Goal: Browse casually: Explore the website without a specific task or goal

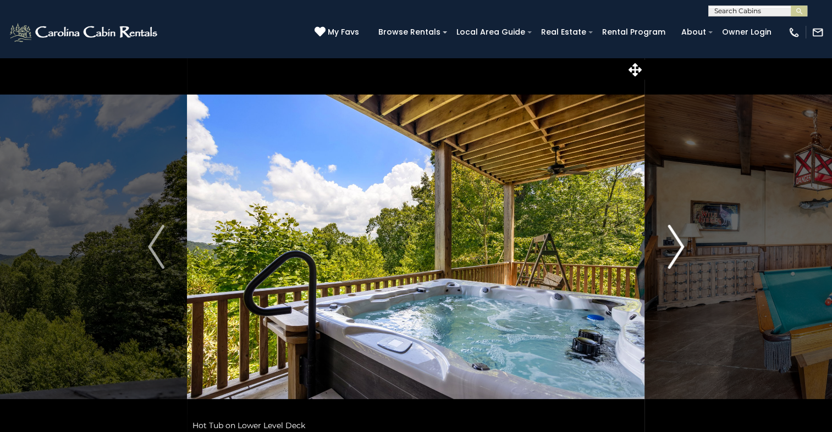
click at [678, 257] on img "Next" at bounding box center [676, 247] width 16 height 44
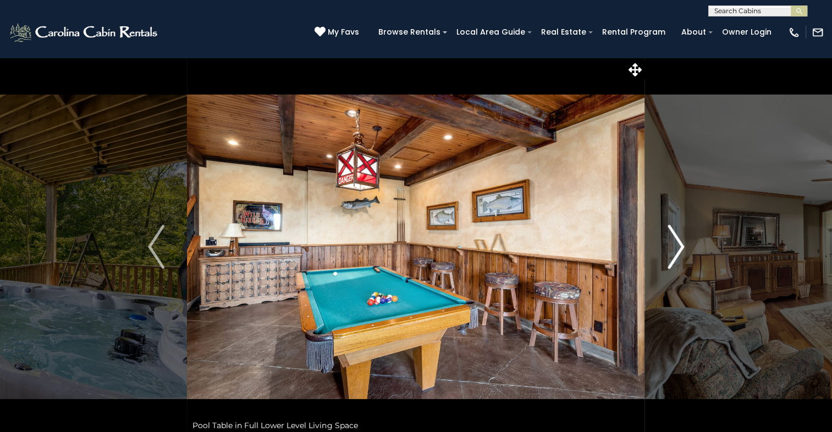
click at [674, 252] on img "Next" at bounding box center [676, 247] width 16 height 44
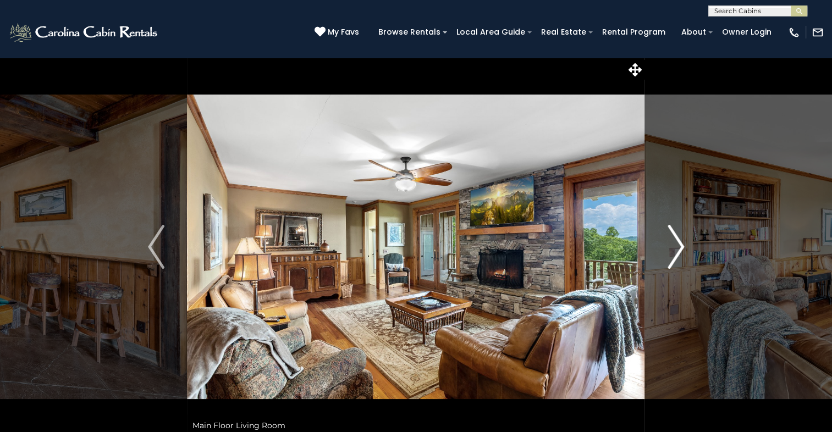
click at [673, 250] on img "Next" at bounding box center [676, 247] width 16 height 44
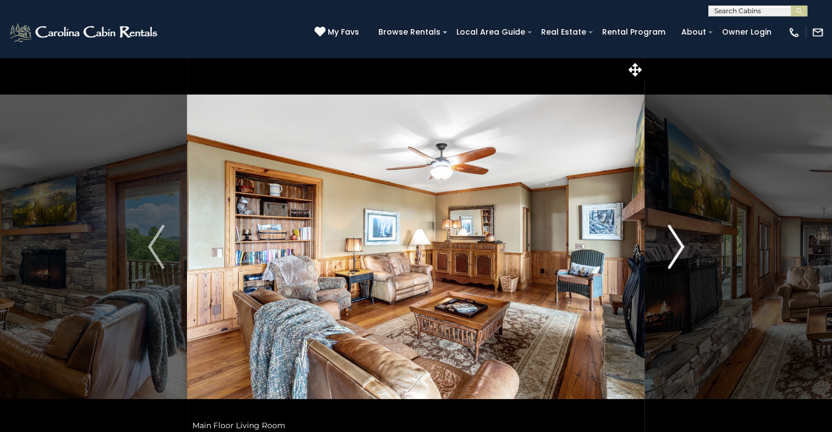
click at [677, 250] on img "Next" at bounding box center [676, 247] width 16 height 44
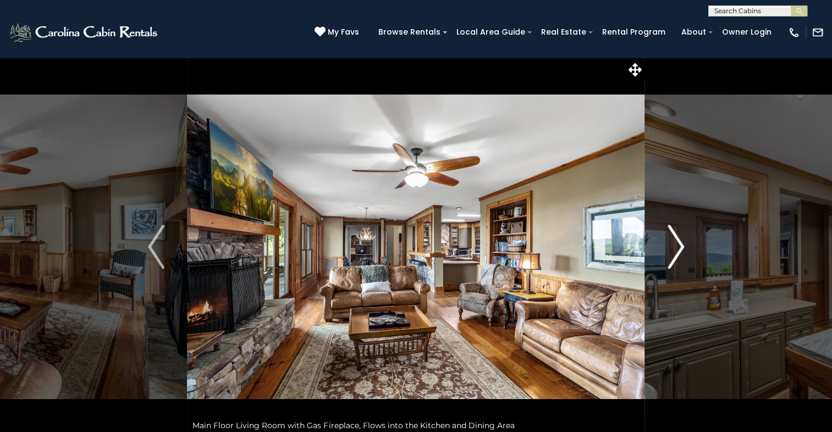
click at [675, 250] on img "Next" at bounding box center [676, 247] width 16 height 44
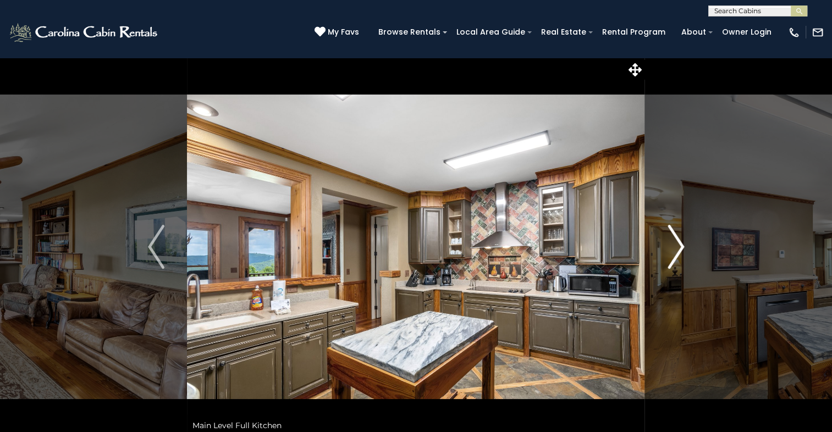
click at [682, 247] on img "Next" at bounding box center [676, 247] width 16 height 44
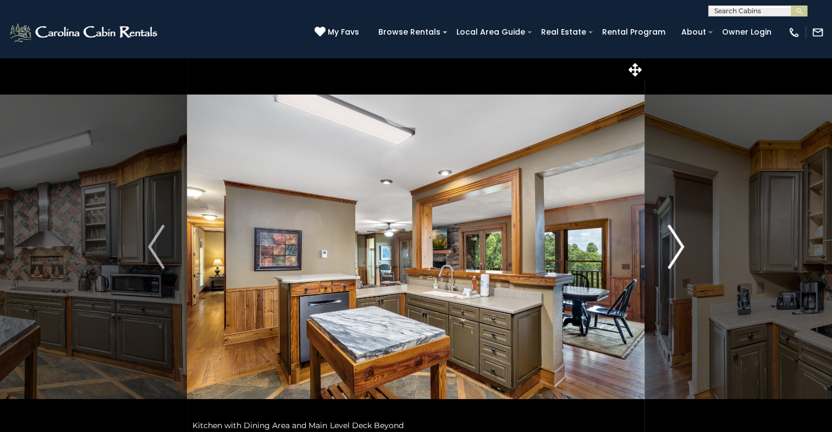
click at [682, 247] on img "Next" at bounding box center [676, 247] width 16 height 44
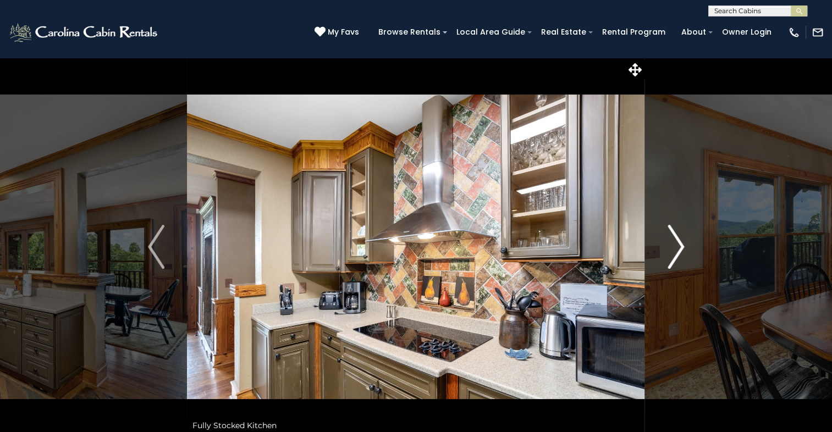
click at [682, 247] on img "Next" at bounding box center [676, 247] width 16 height 44
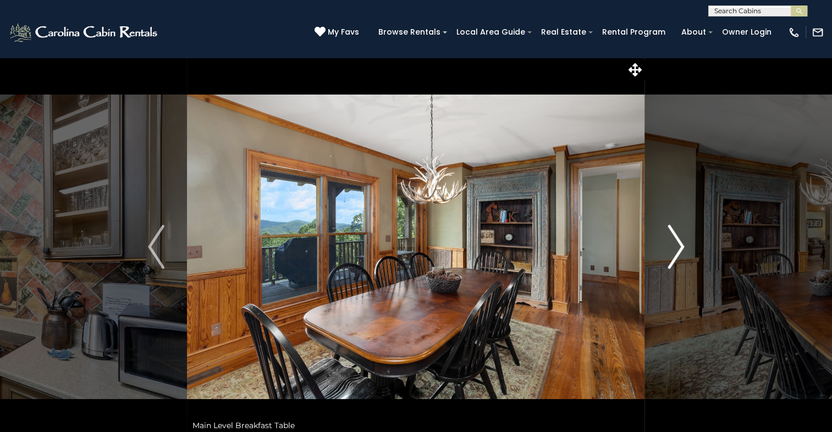
click at [682, 247] on img "Next" at bounding box center [676, 247] width 16 height 44
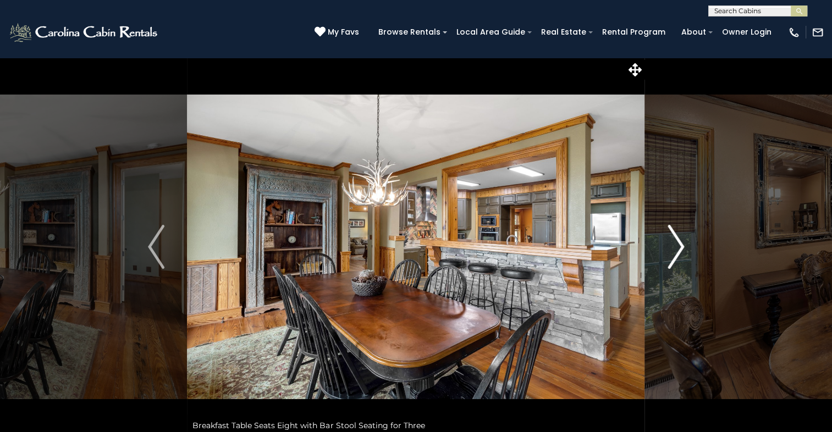
click at [682, 247] on img "Next" at bounding box center [676, 247] width 16 height 44
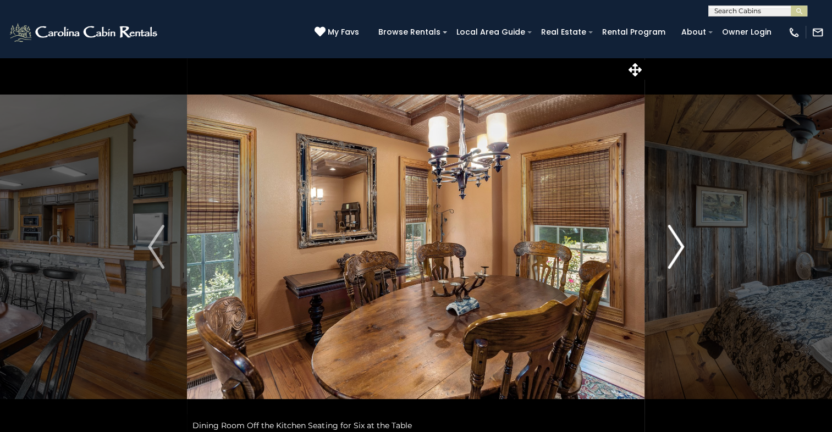
click at [682, 247] on img "Next" at bounding box center [676, 247] width 16 height 44
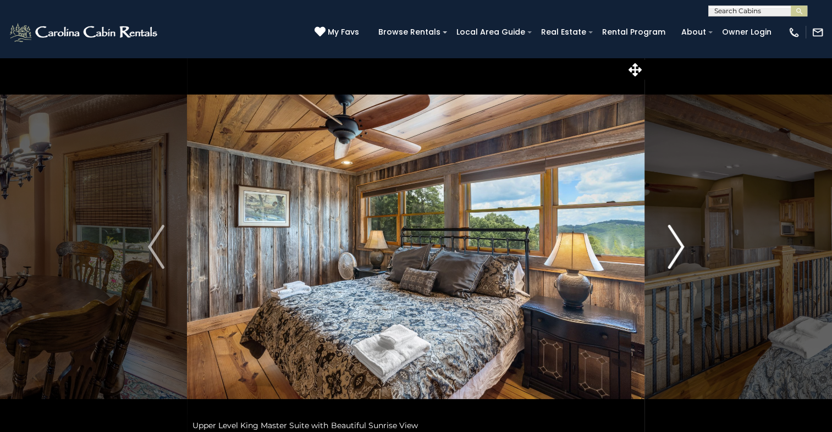
click at [682, 247] on img "Next" at bounding box center [676, 247] width 16 height 44
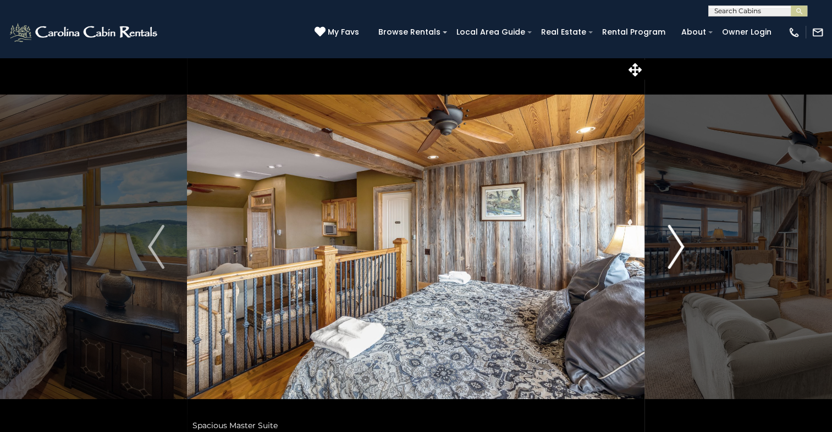
click at [682, 247] on img "Next" at bounding box center [676, 247] width 16 height 44
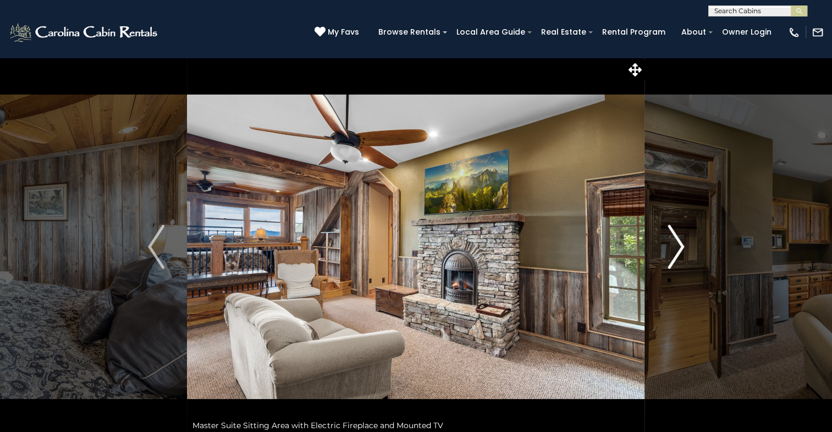
click at [682, 247] on img "Next" at bounding box center [676, 247] width 16 height 44
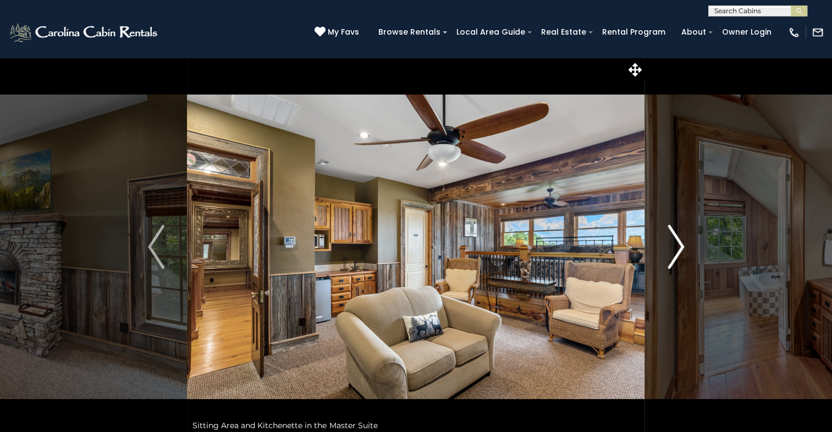
click at [682, 247] on img "Next" at bounding box center [676, 247] width 16 height 44
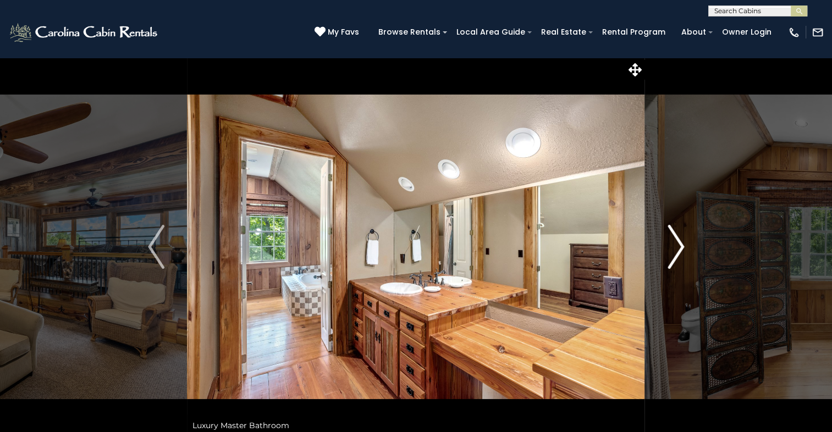
click at [682, 247] on img "Next" at bounding box center [676, 247] width 16 height 44
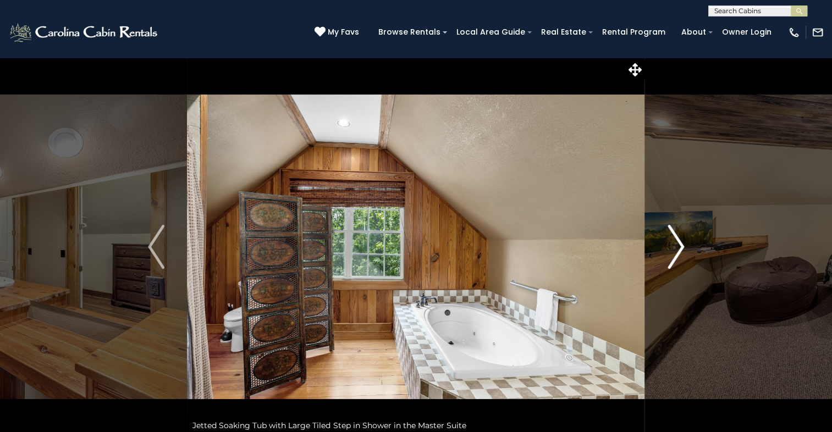
click at [682, 247] on img "Next" at bounding box center [676, 247] width 16 height 44
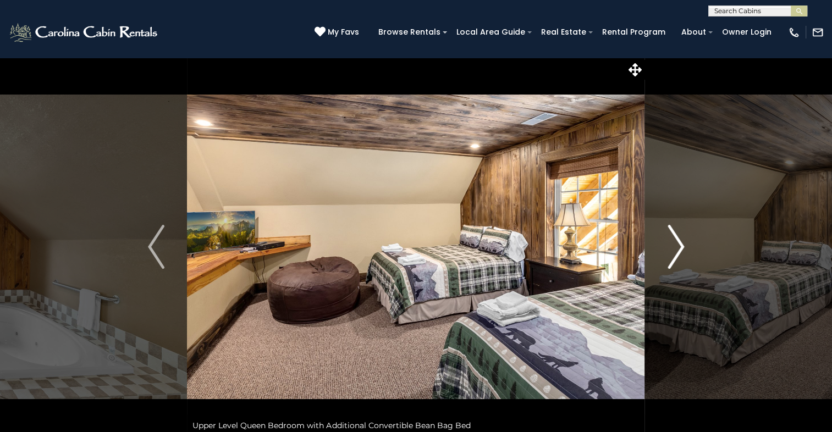
click at [682, 247] on img "Next" at bounding box center [676, 247] width 16 height 44
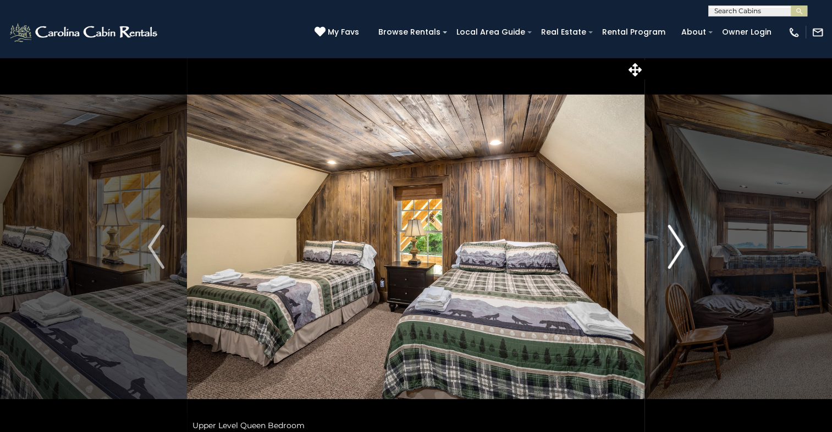
click at [682, 247] on img "Next" at bounding box center [676, 247] width 16 height 44
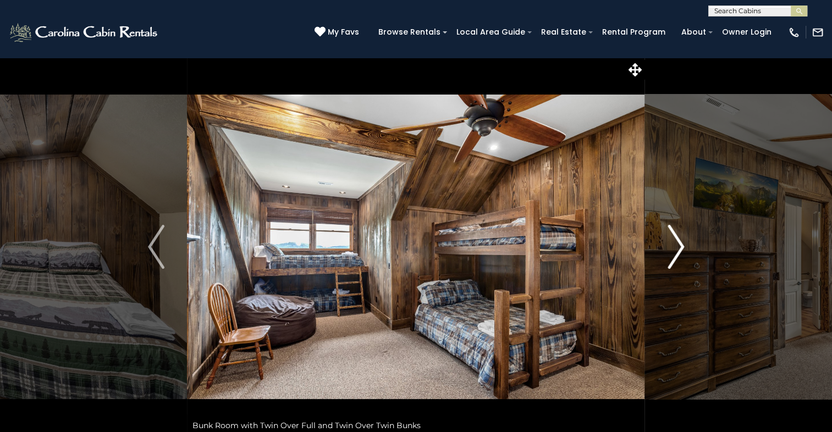
click at [682, 247] on img "Next" at bounding box center [676, 247] width 16 height 44
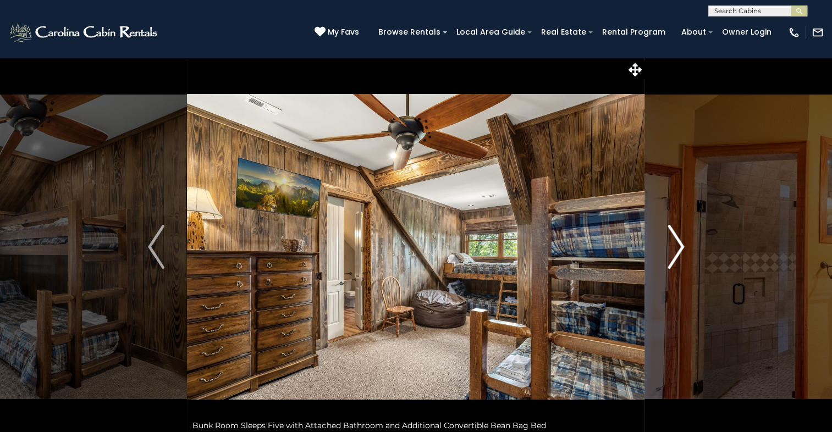
click at [682, 247] on img "Next" at bounding box center [676, 247] width 16 height 44
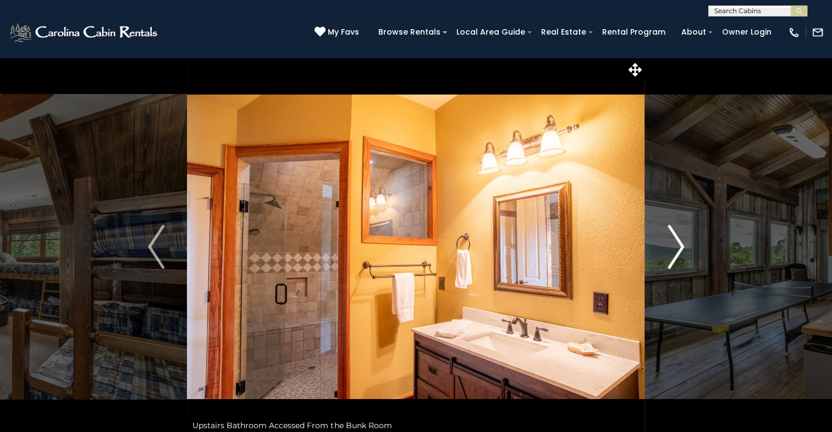
click at [682, 247] on img "Next" at bounding box center [676, 247] width 16 height 44
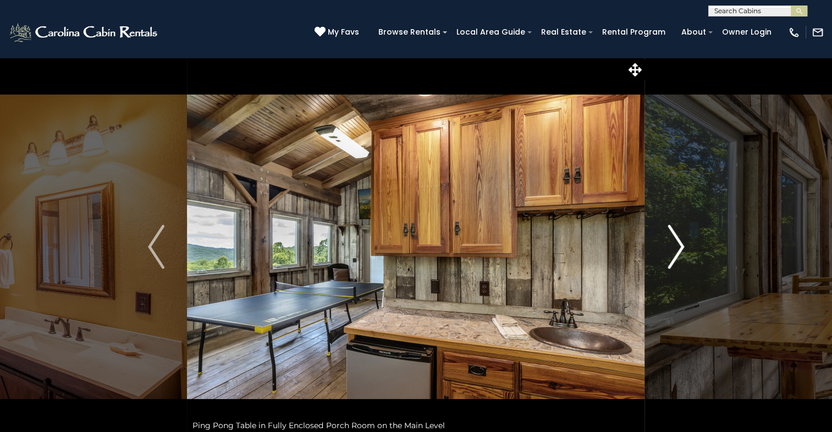
click at [682, 247] on img "Next" at bounding box center [676, 247] width 16 height 44
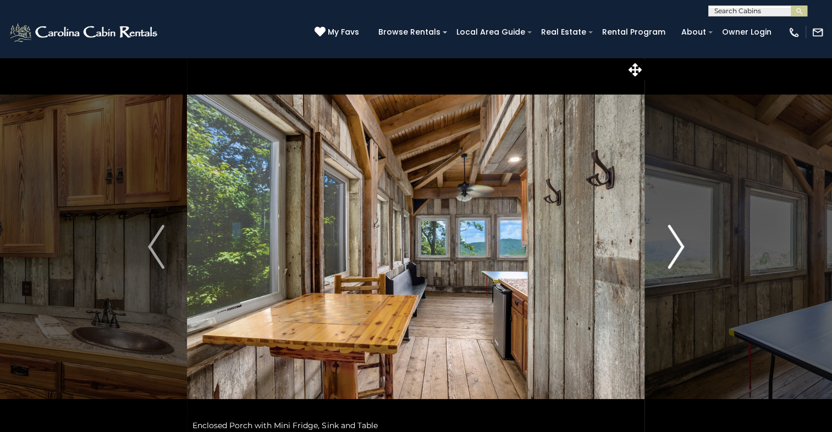
click at [682, 247] on img "Next" at bounding box center [676, 247] width 16 height 44
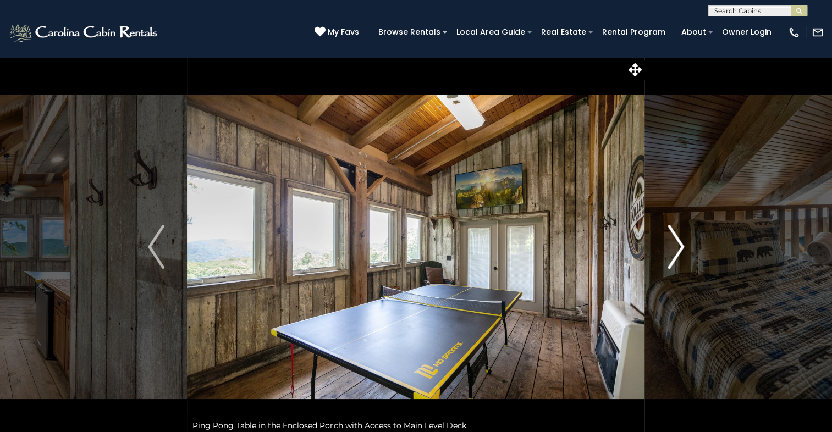
click at [682, 247] on img "Next" at bounding box center [676, 247] width 16 height 44
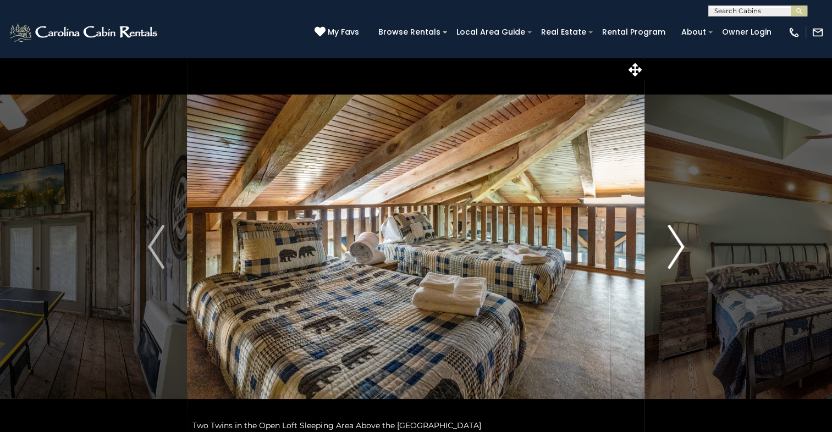
click at [682, 247] on img "Next" at bounding box center [676, 247] width 16 height 44
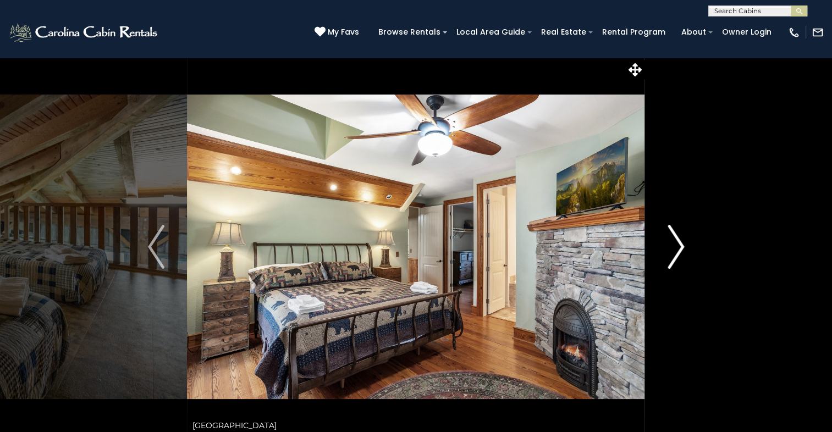
click at [682, 247] on img "Next" at bounding box center [676, 247] width 16 height 44
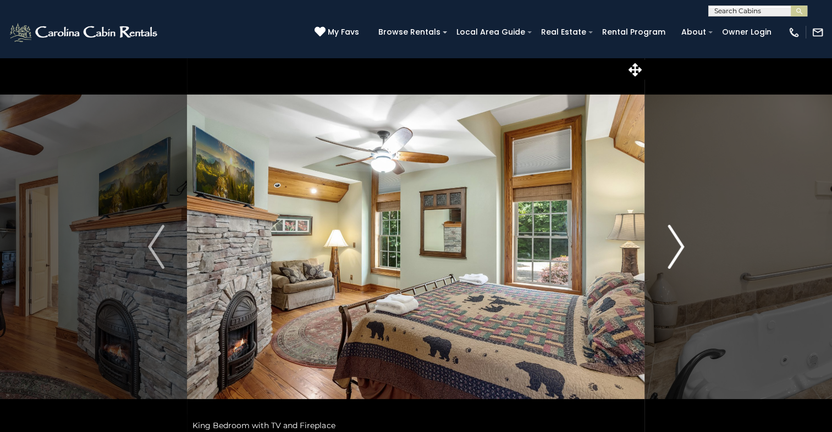
click at [682, 247] on img "Next" at bounding box center [676, 247] width 16 height 44
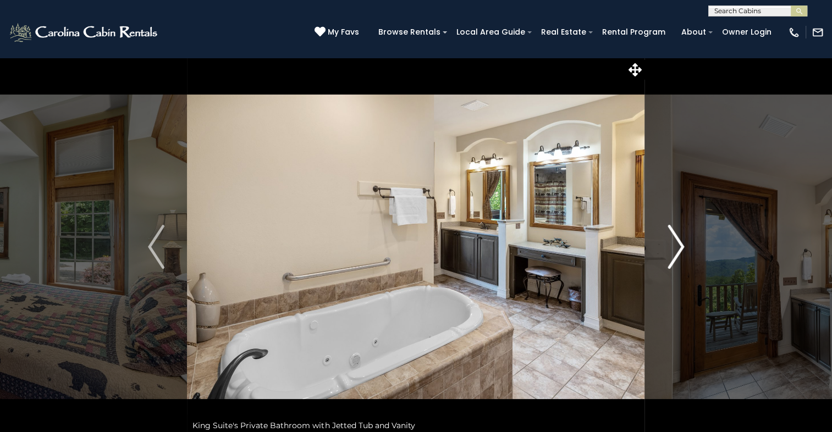
click at [682, 247] on img "Next" at bounding box center [676, 247] width 16 height 44
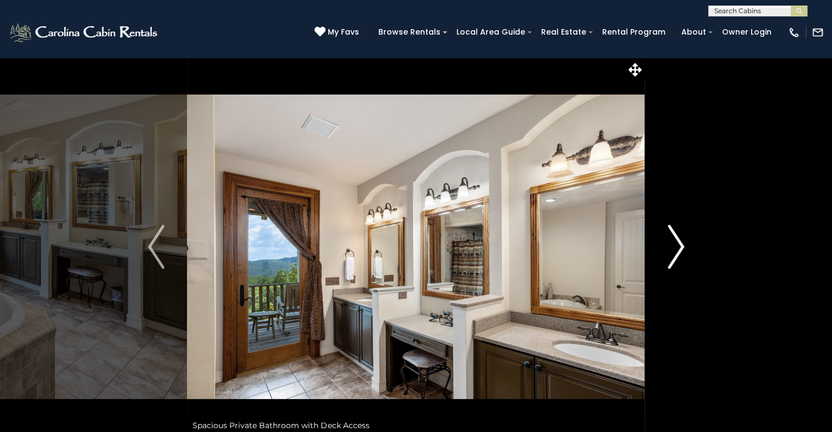
click at [682, 247] on img "Next" at bounding box center [676, 247] width 16 height 44
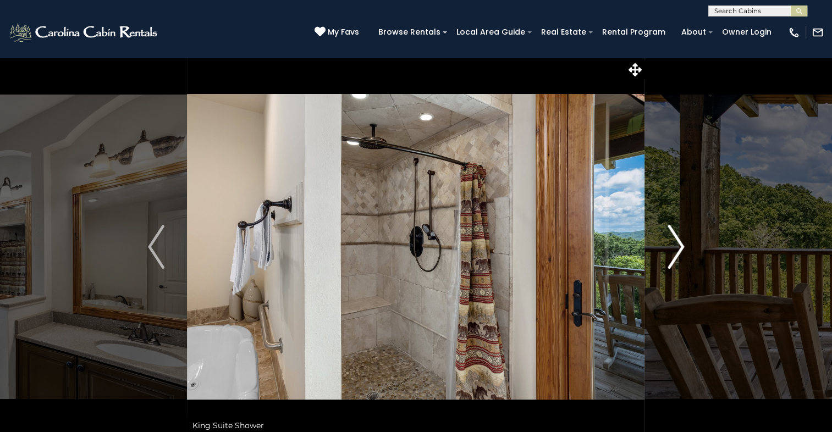
click at [681, 245] on img "Next" at bounding box center [676, 247] width 16 height 44
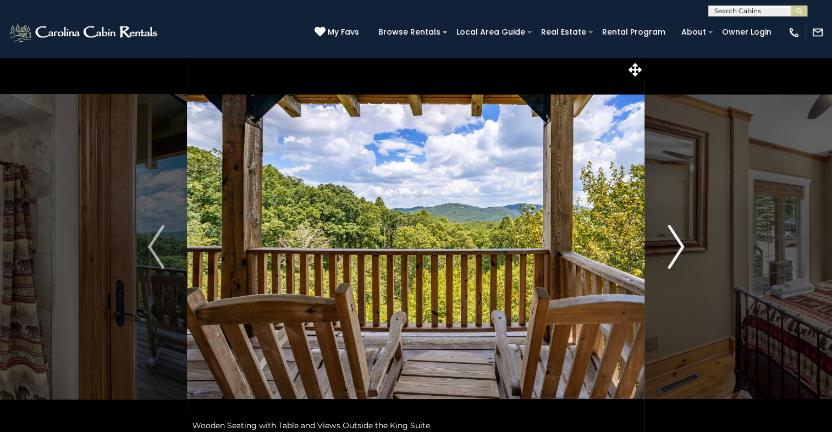
click at [681, 245] on img "Next" at bounding box center [676, 247] width 16 height 44
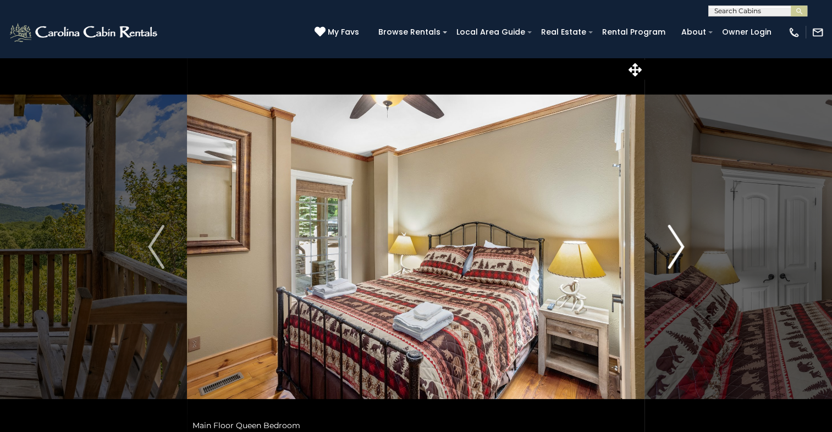
click at [682, 245] on img "Next" at bounding box center [676, 247] width 16 height 44
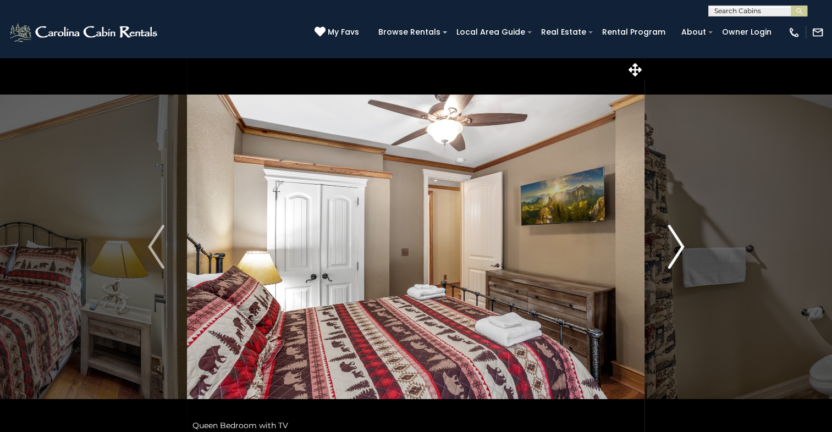
click at [681, 247] on img "Next" at bounding box center [676, 247] width 16 height 44
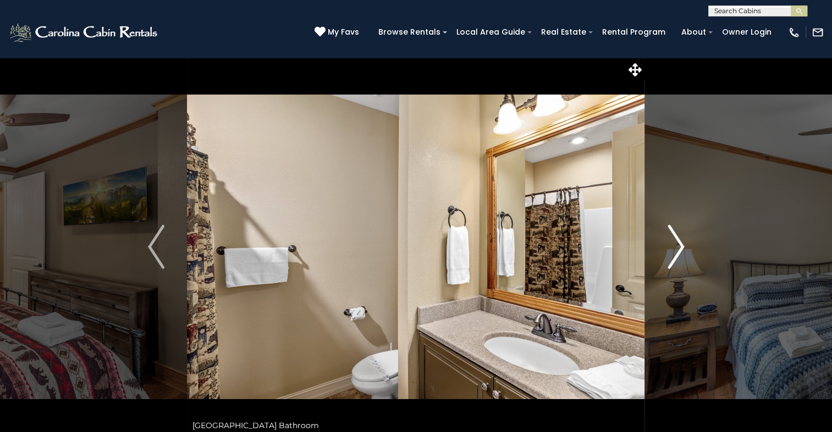
click at [677, 247] on img "Next" at bounding box center [676, 247] width 16 height 44
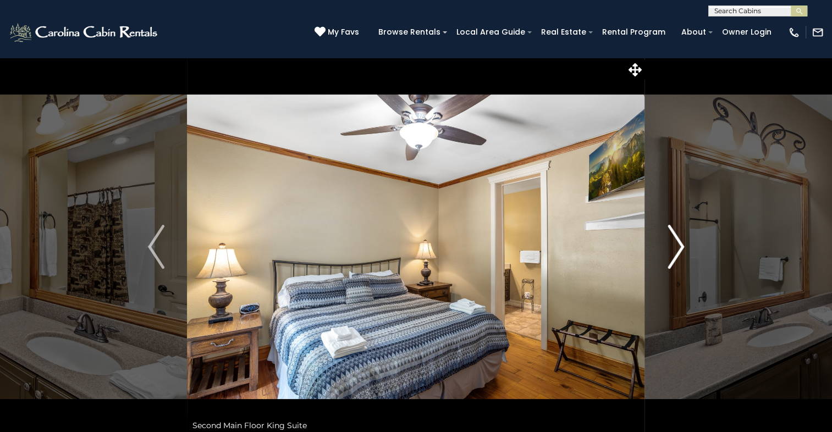
click at [677, 247] on img "Next" at bounding box center [676, 247] width 16 height 44
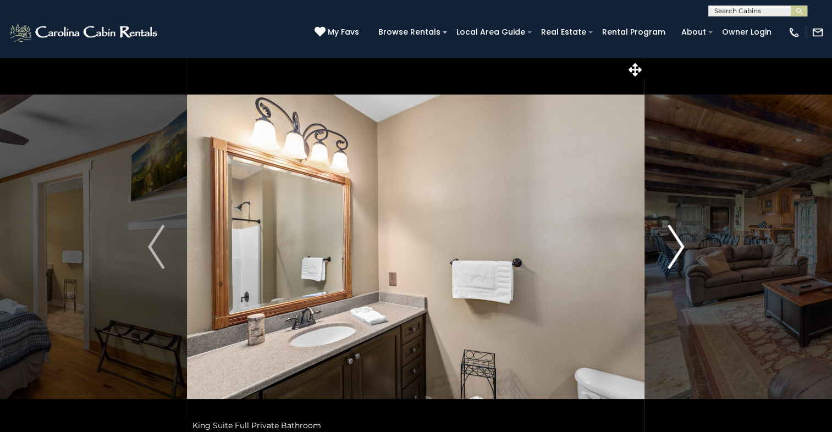
click at [677, 247] on img "Next" at bounding box center [676, 247] width 16 height 44
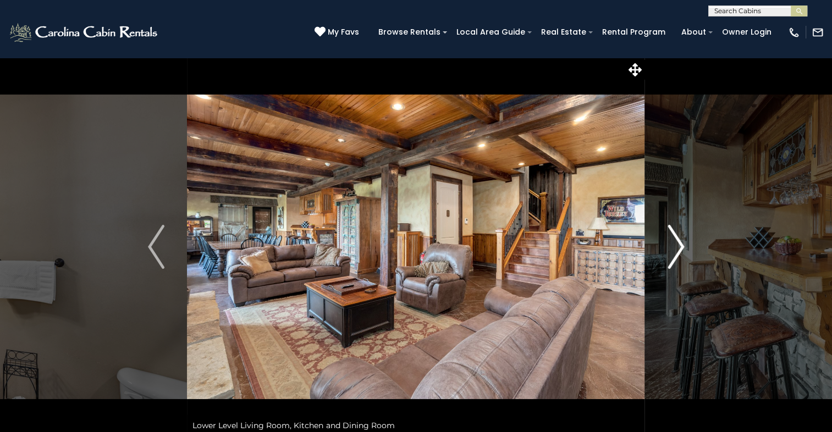
click at [677, 247] on img "Next" at bounding box center [676, 247] width 16 height 44
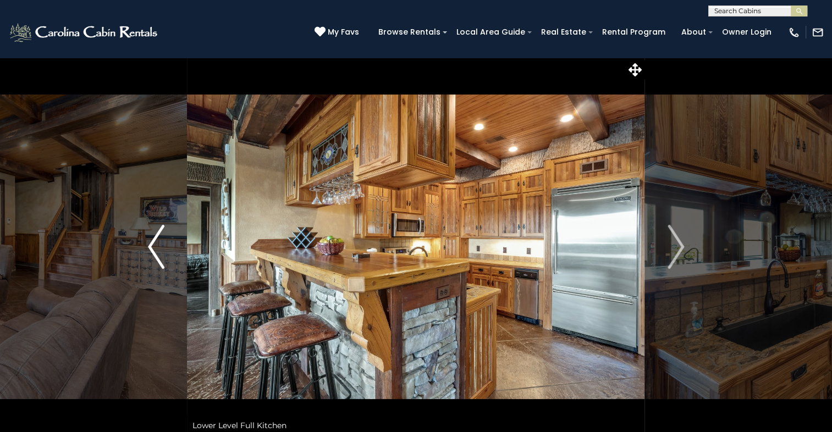
click at [151, 248] on img "Previous" at bounding box center [156, 247] width 16 height 44
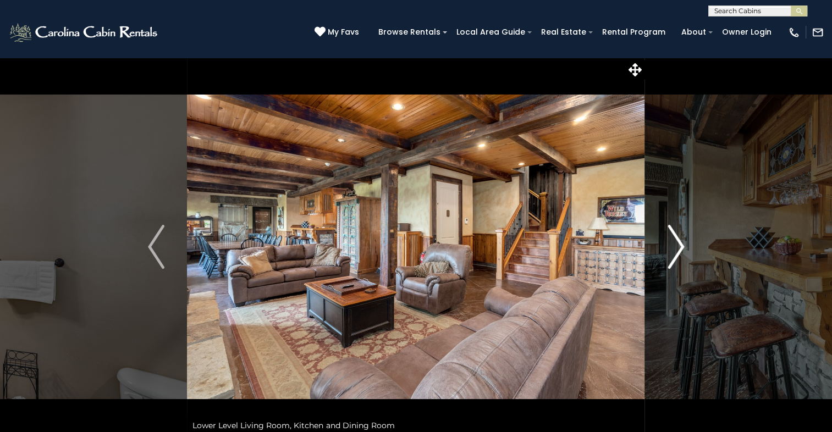
click at [679, 252] on img "Next" at bounding box center [676, 247] width 16 height 44
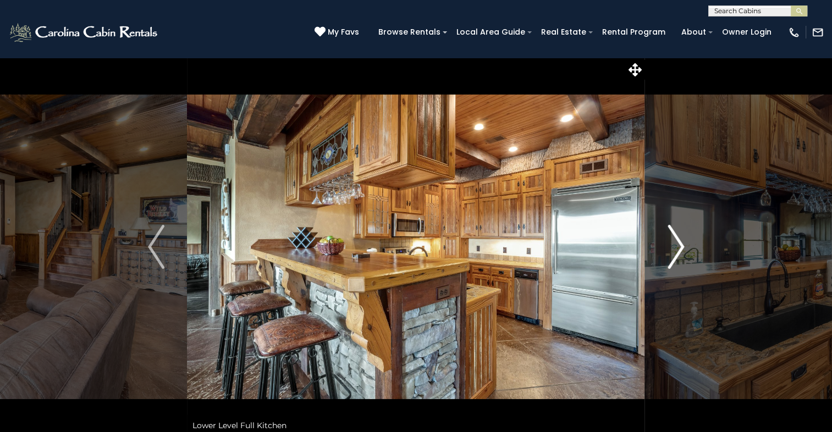
click at [679, 252] on img "Next" at bounding box center [676, 247] width 16 height 44
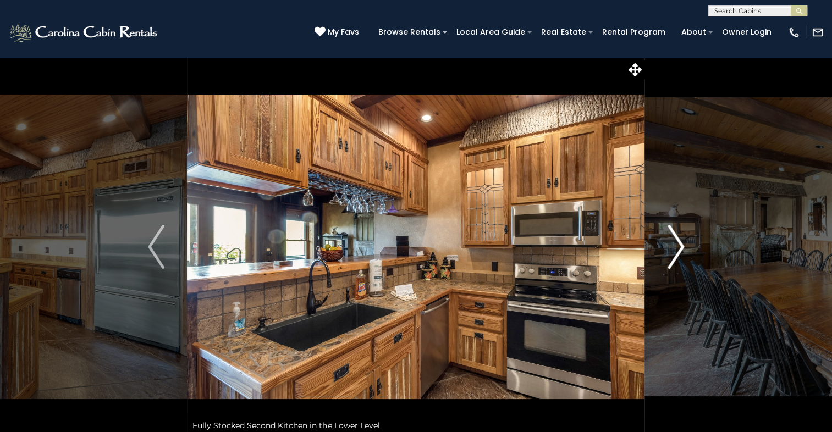
click at [671, 252] on img "Next" at bounding box center [676, 247] width 16 height 44
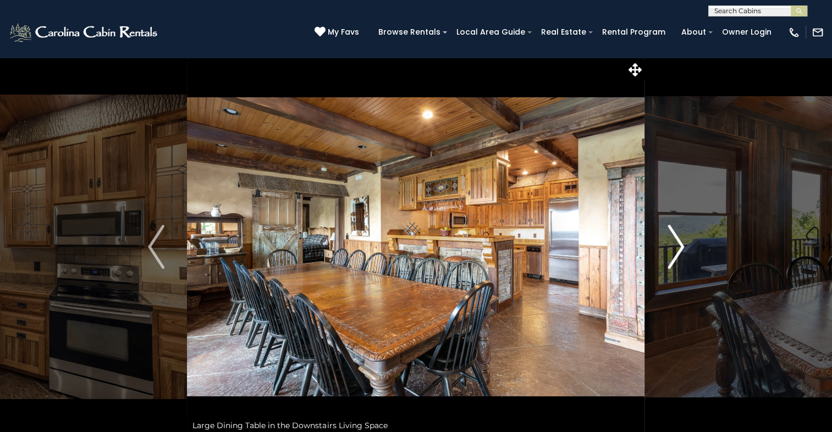
click at [671, 252] on img "Next" at bounding box center [676, 247] width 16 height 44
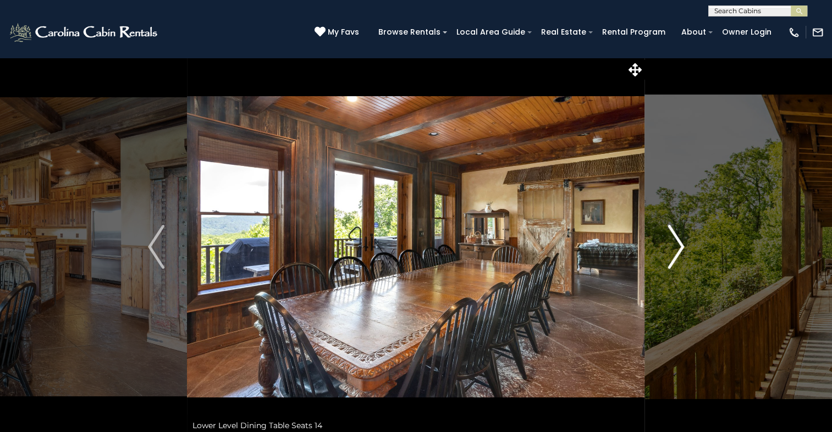
click at [675, 247] on img "Next" at bounding box center [676, 247] width 16 height 44
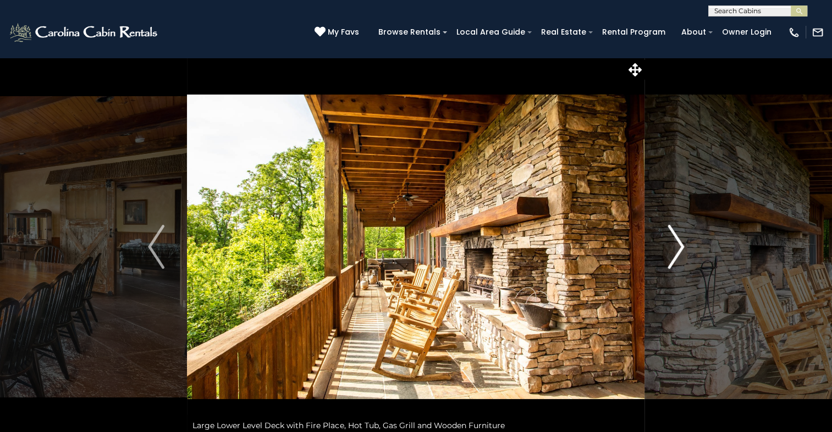
click at [675, 247] on img "Next" at bounding box center [676, 247] width 16 height 44
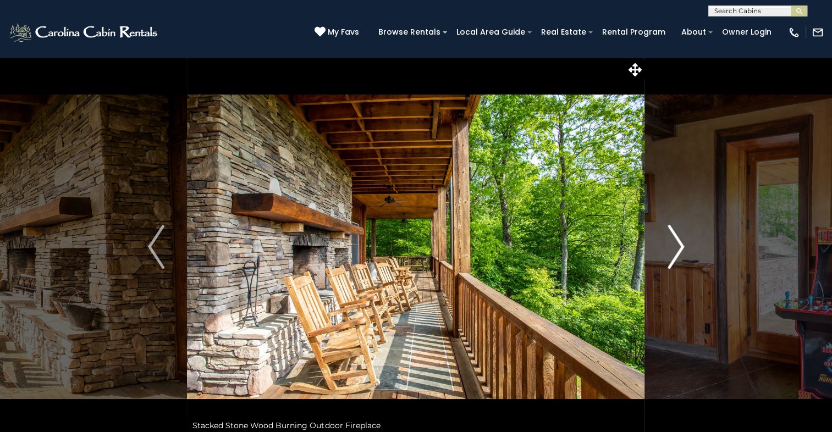
click at [675, 247] on img "Next" at bounding box center [676, 247] width 16 height 44
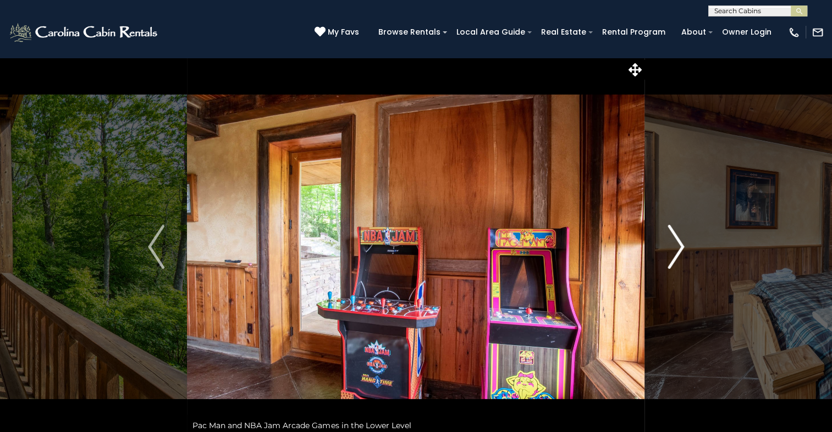
click at [675, 247] on img "Next" at bounding box center [676, 247] width 16 height 44
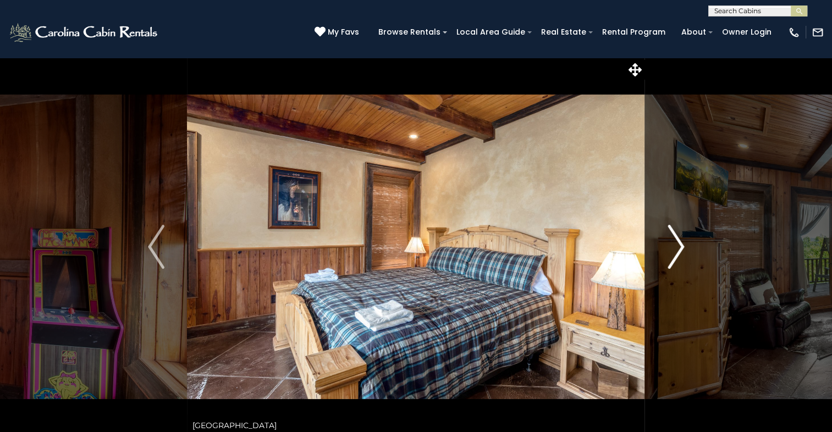
click at [675, 247] on img "Next" at bounding box center [676, 247] width 16 height 44
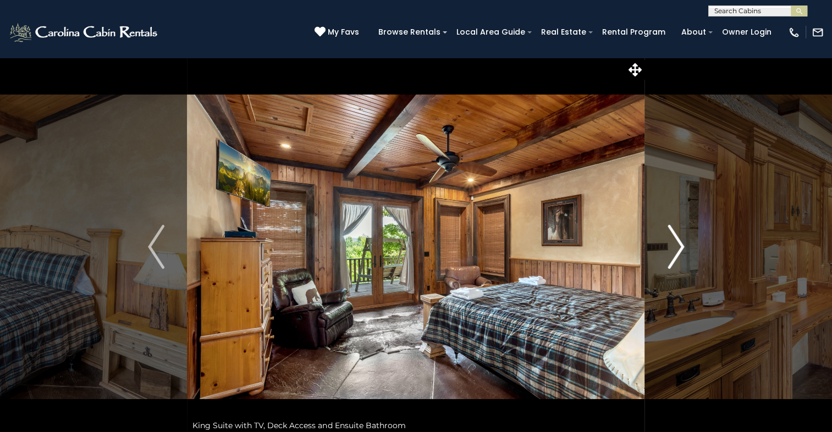
click at [675, 247] on img "Next" at bounding box center [676, 247] width 16 height 44
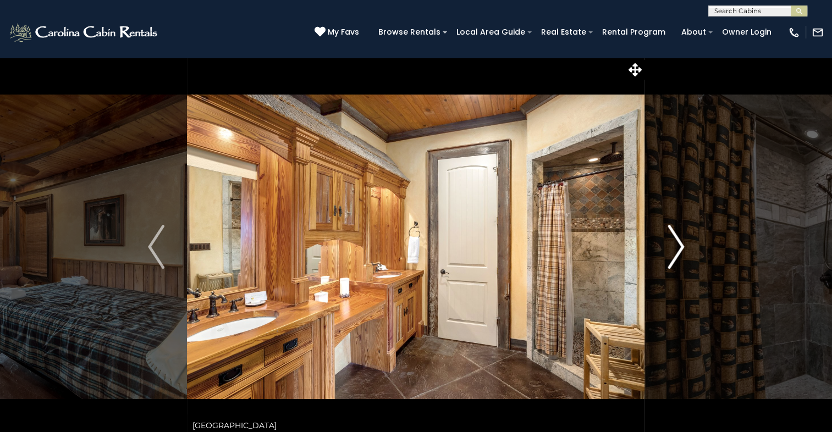
click at [675, 247] on img "Next" at bounding box center [676, 247] width 16 height 44
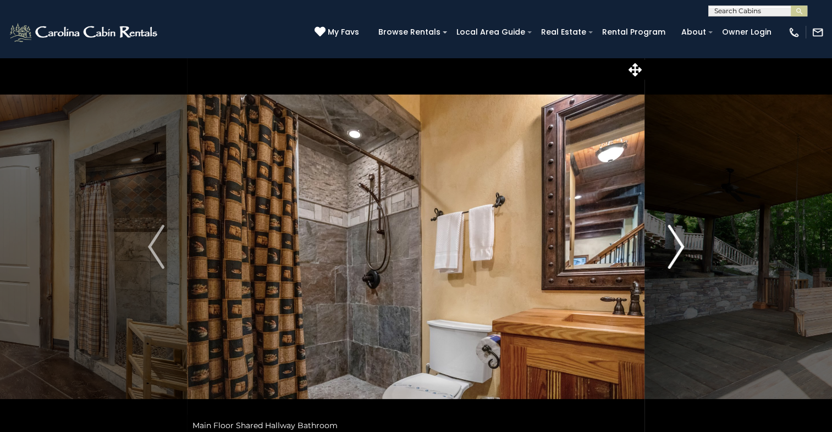
click at [675, 247] on img "Next" at bounding box center [676, 247] width 16 height 44
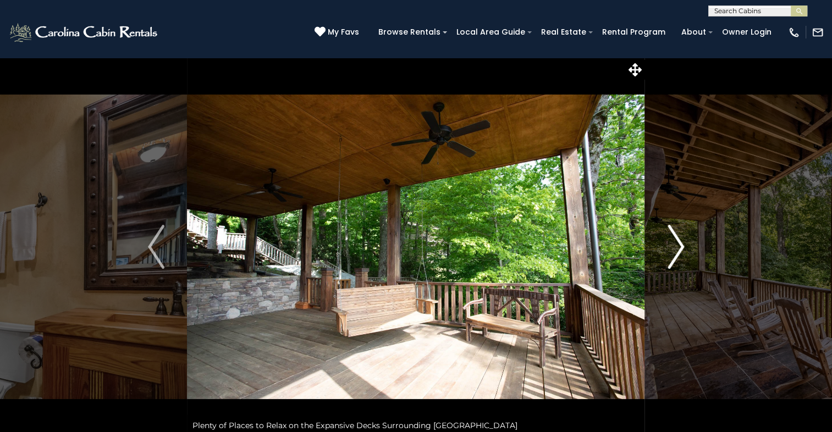
click at [675, 247] on img "Next" at bounding box center [676, 247] width 16 height 44
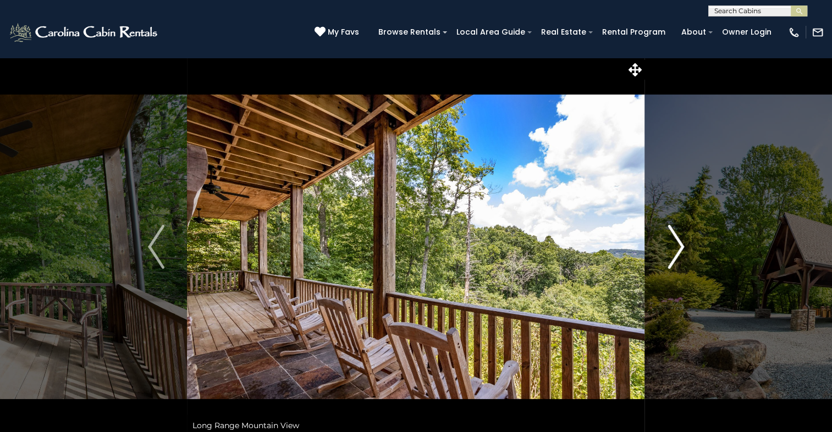
click at [675, 247] on img "Next" at bounding box center [676, 247] width 16 height 44
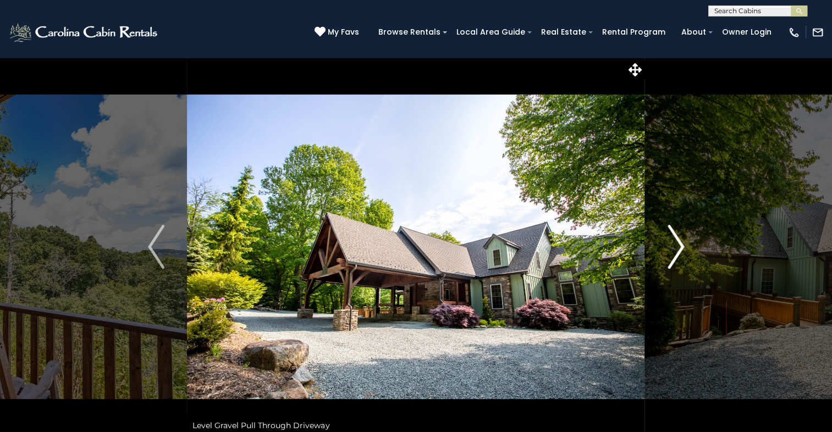
click at [675, 247] on img "Next" at bounding box center [676, 247] width 16 height 44
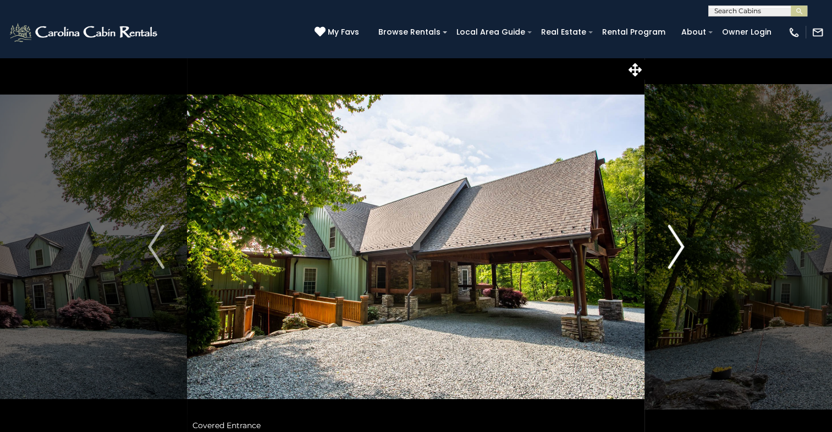
click at [675, 247] on img "Next" at bounding box center [676, 247] width 16 height 44
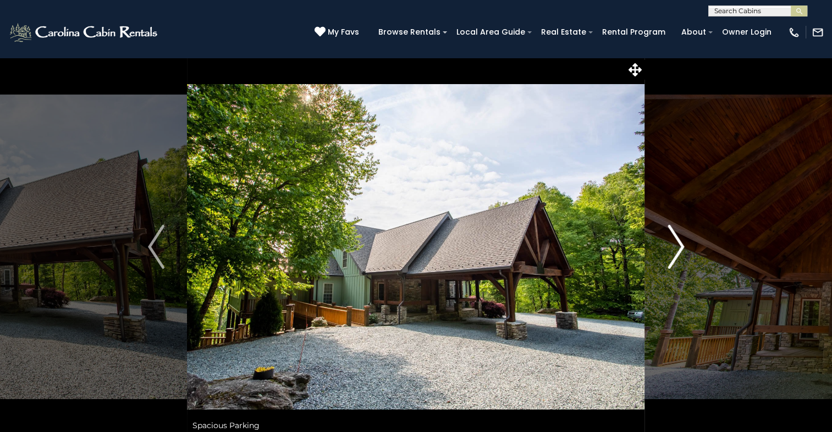
click at [675, 247] on img "Next" at bounding box center [676, 247] width 16 height 44
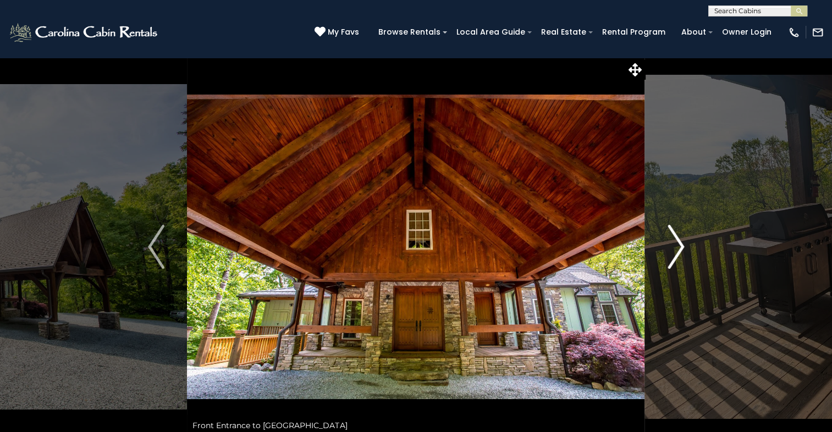
click at [675, 247] on img "Next" at bounding box center [676, 247] width 16 height 44
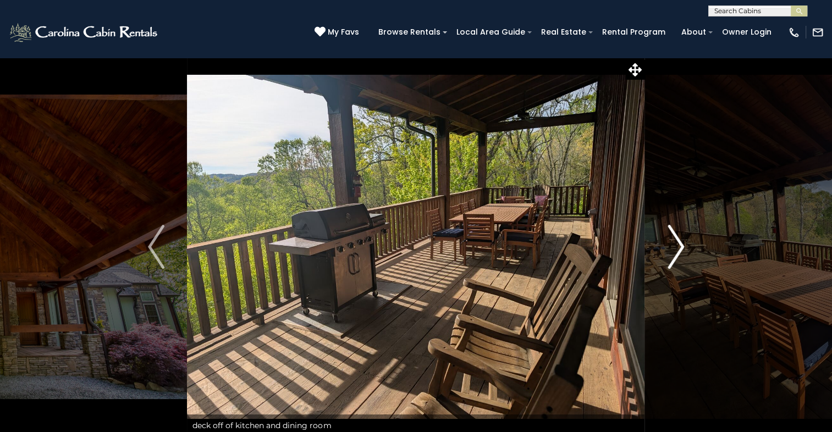
click at [675, 247] on img "Next" at bounding box center [676, 247] width 16 height 44
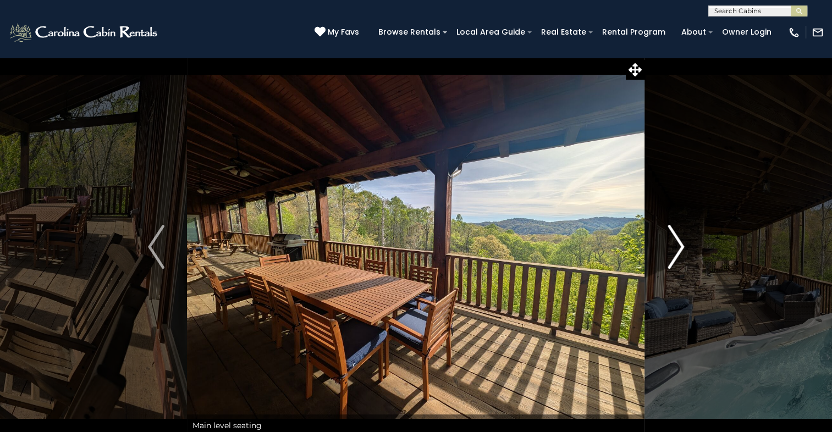
click at [675, 247] on img "Next" at bounding box center [676, 247] width 16 height 44
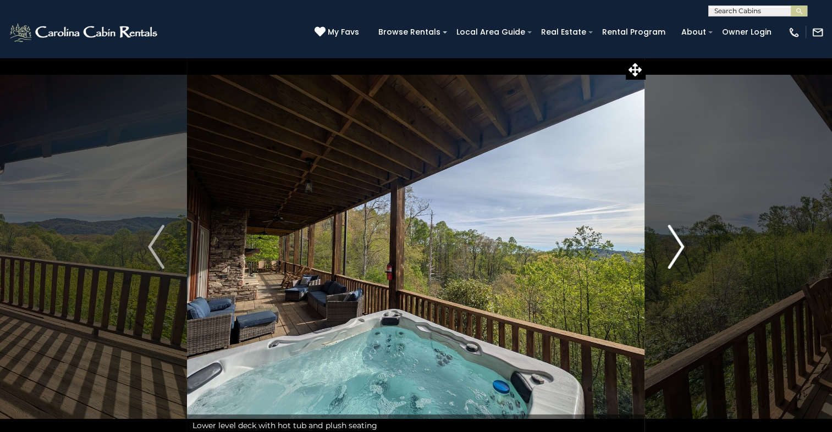
click at [675, 247] on img "Next" at bounding box center [676, 247] width 16 height 44
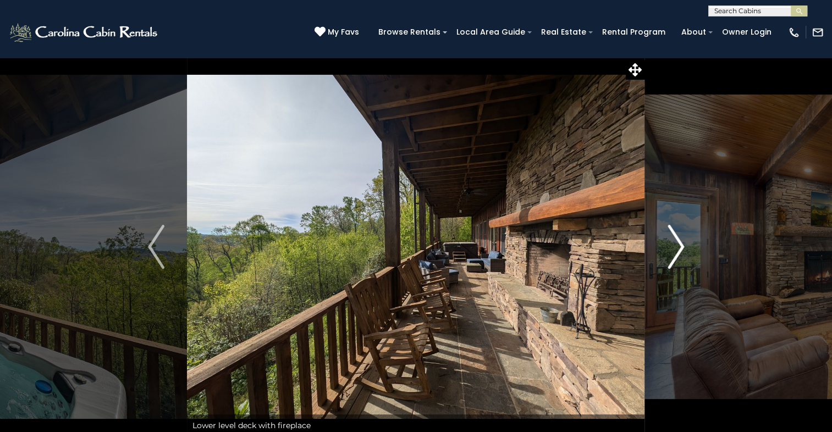
click at [675, 247] on img "Next" at bounding box center [676, 247] width 16 height 44
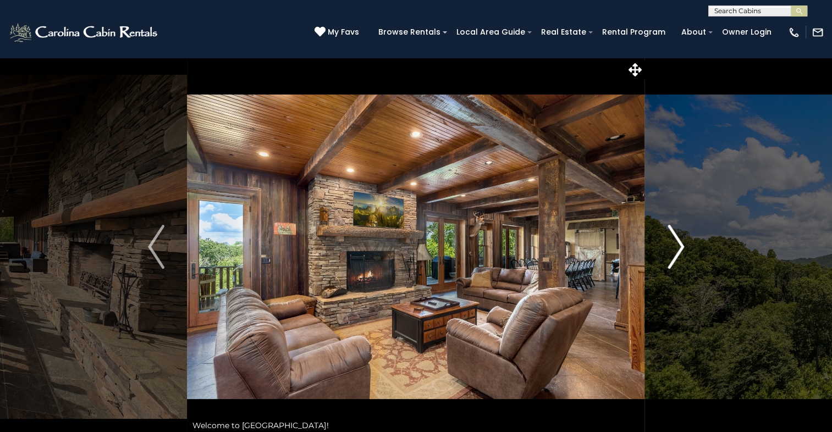
click at [675, 247] on img "Next" at bounding box center [676, 247] width 16 height 44
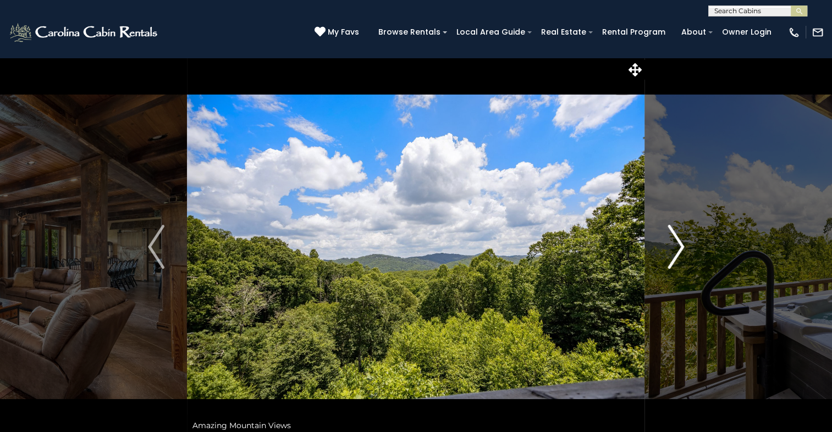
click at [675, 247] on img "Next" at bounding box center [676, 247] width 16 height 44
